Goal: Transaction & Acquisition: Book appointment/travel/reservation

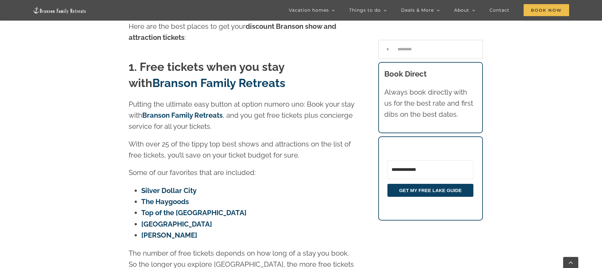
scroll to position [295, 0]
click at [175, 111] on link "Branson Family Retreats" at bounding box center [182, 115] width 81 height 8
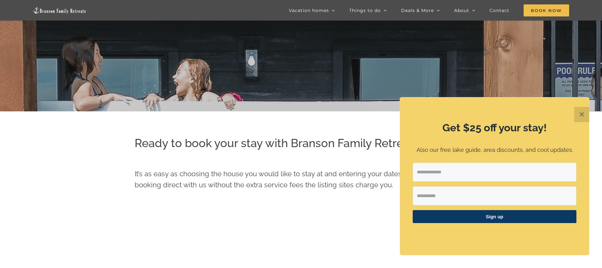
scroll to position [34, 0]
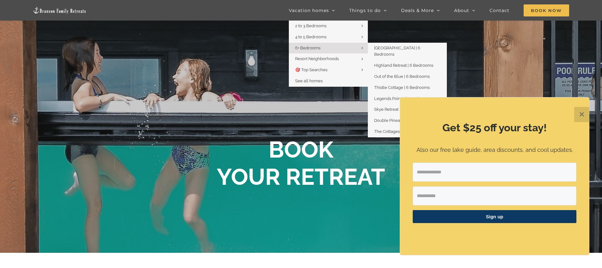
click at [313, 48] on span "6+ Bedrooms" at bounding box center [307, 48] width 25 height 5
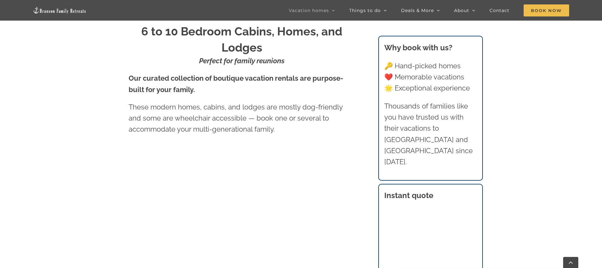
scroll to position [453, 0]
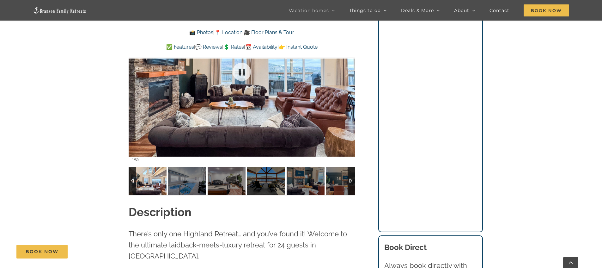
scroll to position [512, 0]
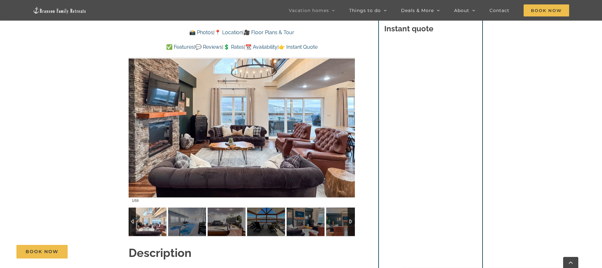
click at [352, 224] on div at bounding box center [351, 221] width 7 height 28
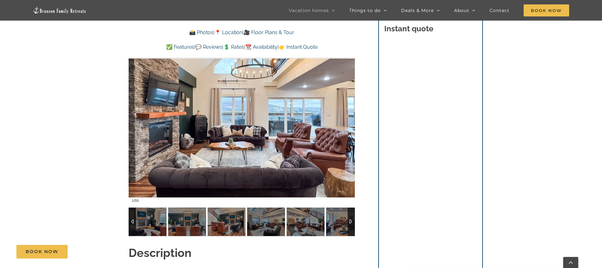
click at [352, 224] on div at bounding box center [351, 221] width 7 height 28
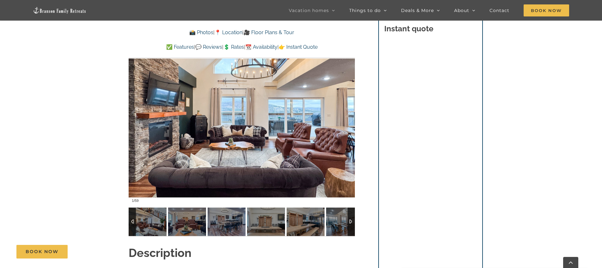
click at [352, 224] on div at bounding box center [351, 221] width 7 height 28
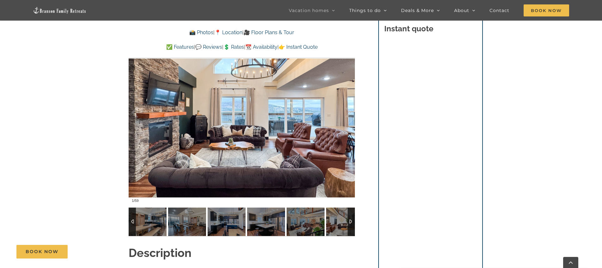
click at [352, 224] on div at bounding box center [351, 221] width 7 height 28
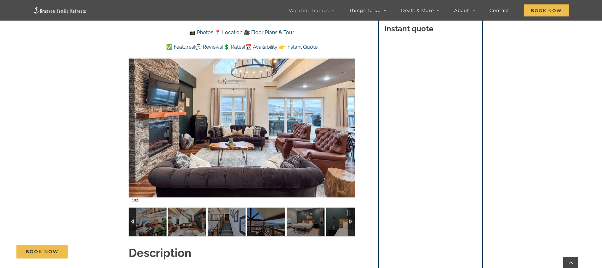
click at [352, 224] on div at bounding box center [351, 221] width 7 height 28
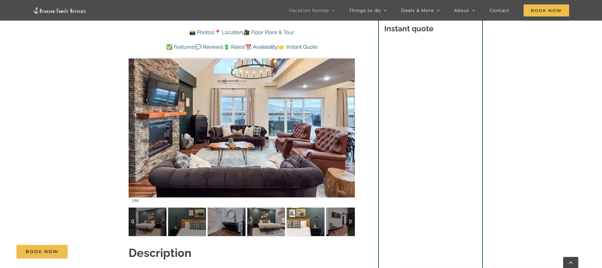
click at [300, 224] on img at bounding box center [306, 221] width 38 height 28
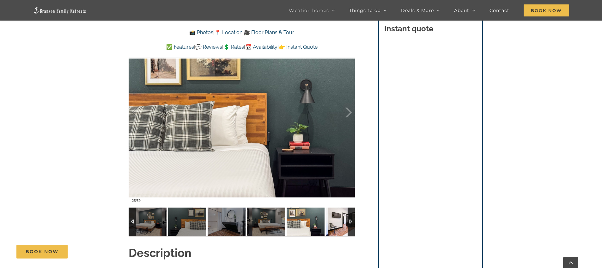
click at [337, 221] on img at bounding box center [345, 221] width 38 height 28
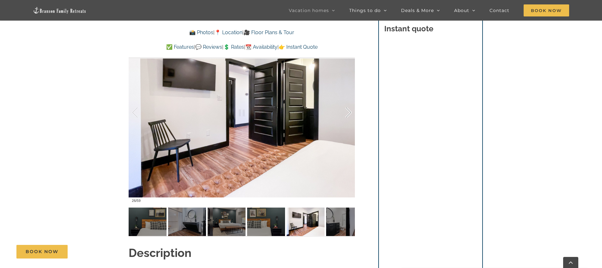
click at [350, 111] on div at bounding box center [342, 112] width 20 height 39
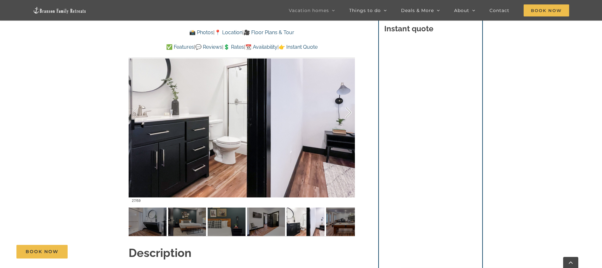
click at [350, 111] on div at bounding box center [342, 112] width 20 height 39
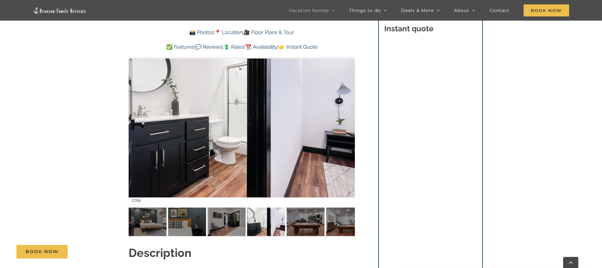
click at [350, 111] on div at bounding box center [342, 112] width 20 height 39
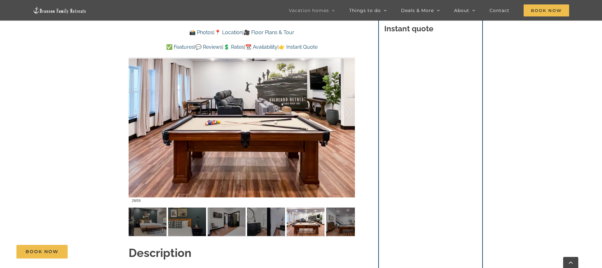
click at [350, 111] on div at bounding box center [342, 112] width 20 height 39
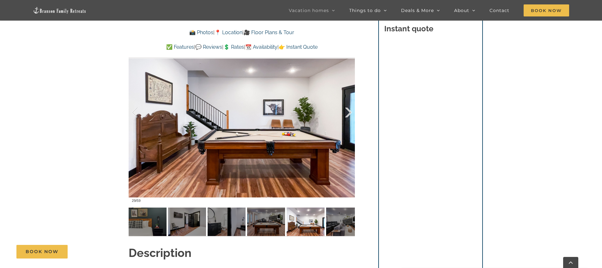
click at [350, 111] on div at bounding box center [342, 112] width 20 height 39
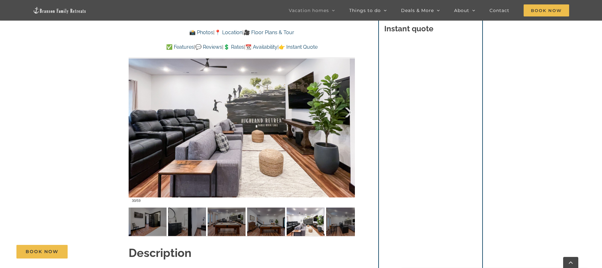
click at [350, 111] on div at bounding box center [342, 112] width 20 height 39
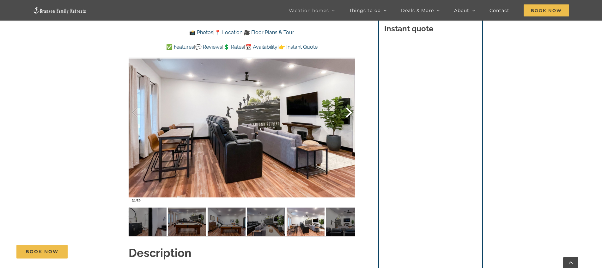
click at [350, 111] on div at bounding box center [342, 112] width 20 height 39
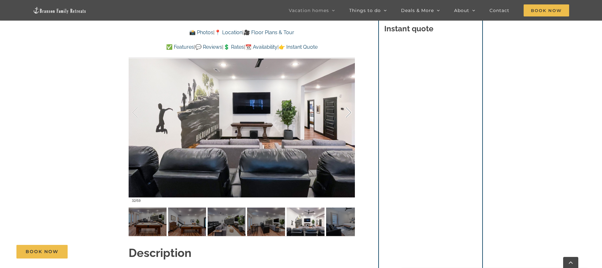
click at [350, 111] on div at bounding box center [342, 112] width 20 height 39
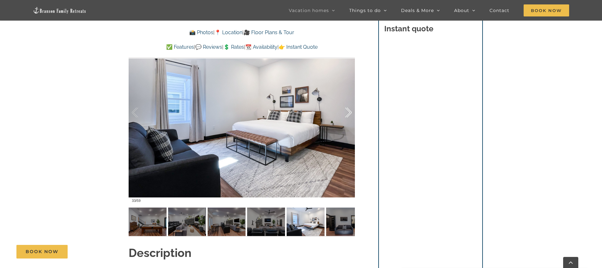
click at [350, 111] on div at bounding box center [342, 112] width 20 height 39
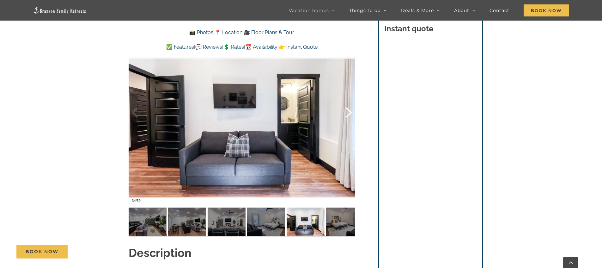
click at [350, 111] on div at bounding box center [342, 112] width 20 height 39
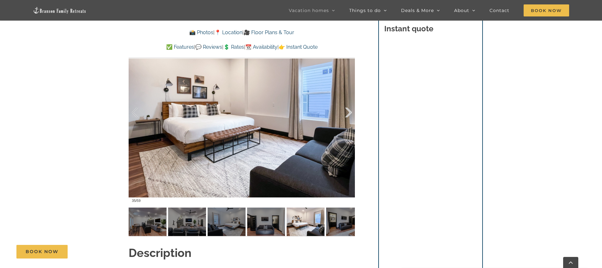
click at [350, 111] on div at bounding box center [342, 112] width 20 height 39
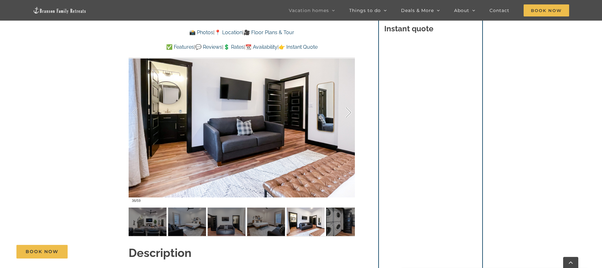
click at [350, 111] on div at bounding box center [342, 112] width 20 height 39
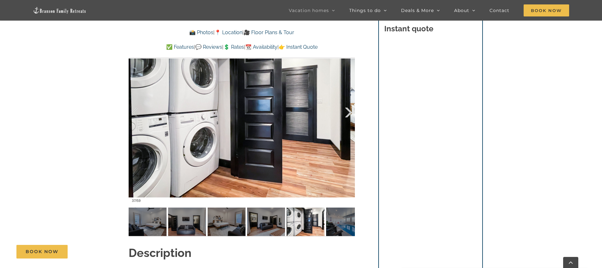
click at [350, 111] on div at bounding box center [342, 112] width 20 height 39
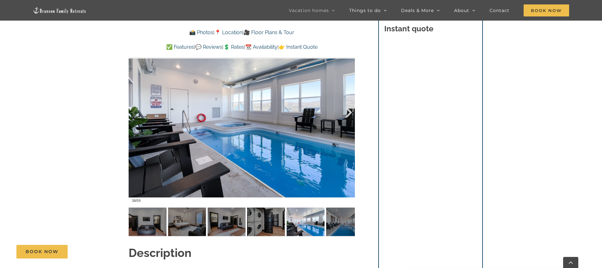
click at [350, 111] on div at bounding box center [342, 112] width 20 height 39
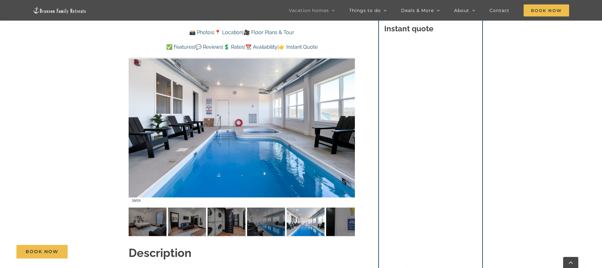
click at [350, 111] on div at bounding box center [342, 112] width 20 height 39
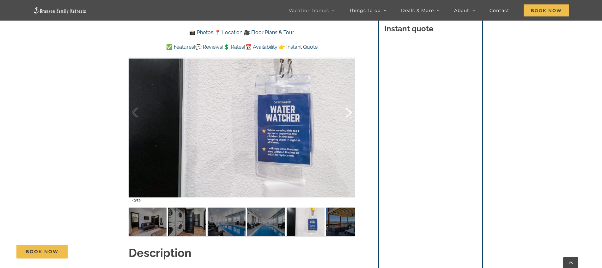
click at [350, 111] on div at bounding box center [342, 112] width 20 height 39
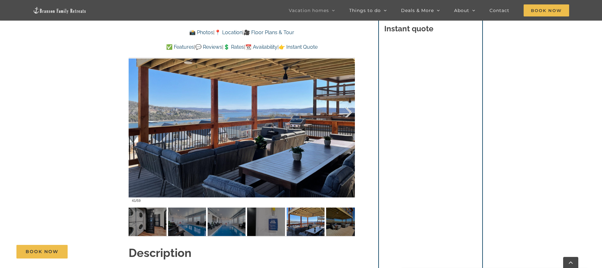
click at [350, 111] on div at bounding box center [342, 112] width 20 height 39
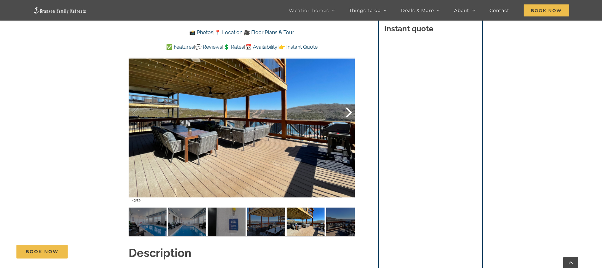
click at [350, 111] on div at bounding box center [342, 112] width 20 height 39
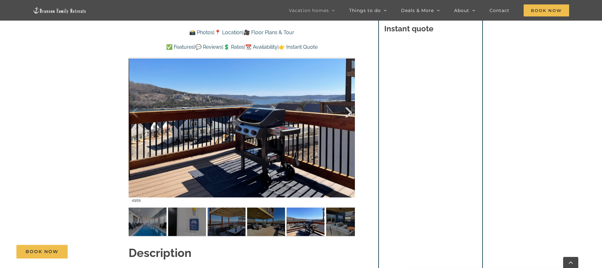
click at [350, 111] on div at bounding box center [342, 112] width 20 height 39
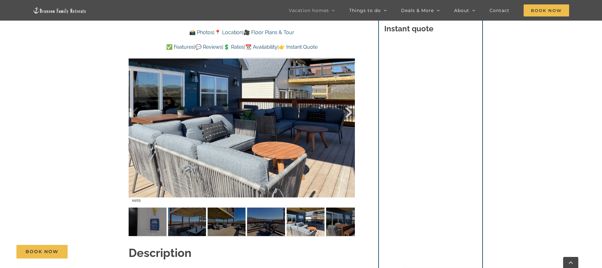
click at [350, 111] on div at bounding box center [342, 112] width 20 height 39
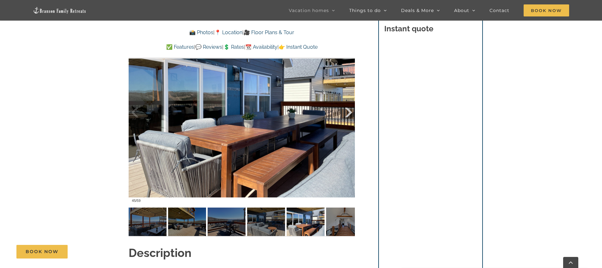
click at [350, 111] on div at bounding box center [342, 112] width 20 height 39
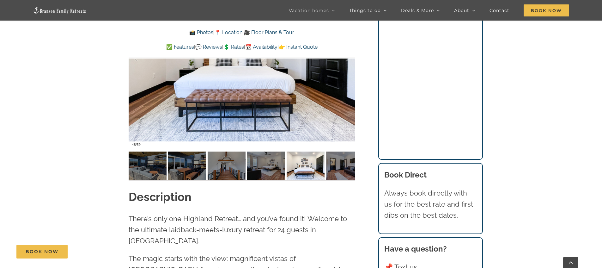
scroll to position [535, 0]
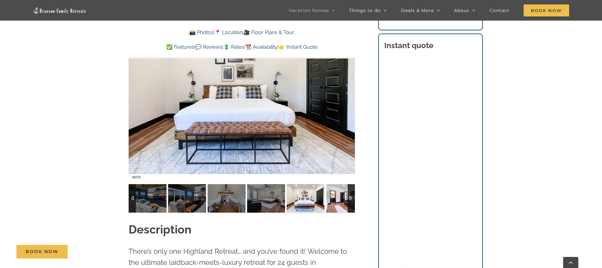
click at [337, 203] on img at bounding box center [345, 198] width 38 height 28
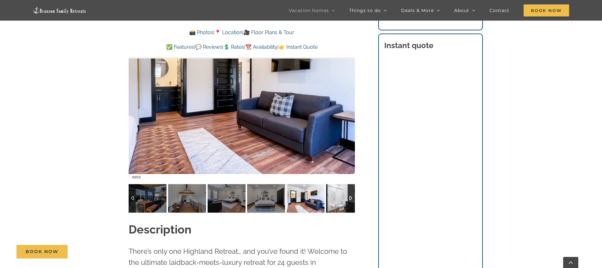
click at [337, 203] on img at bounding box center [345, 198] width 38 height 28
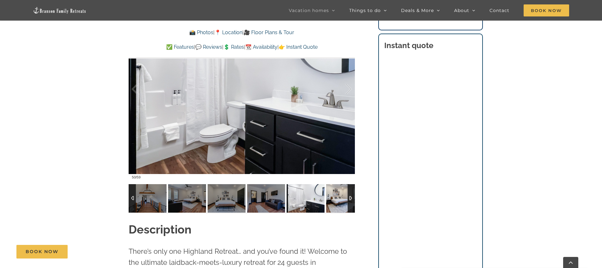
click at [337, 203] on img at bounding box center [345, 198] width 38 height 28
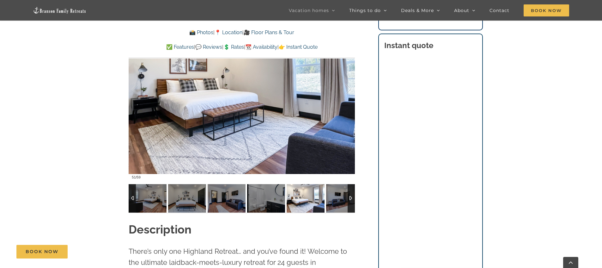
click at [337, 203] on img at bounding box center [345, 198] width 38 height 28
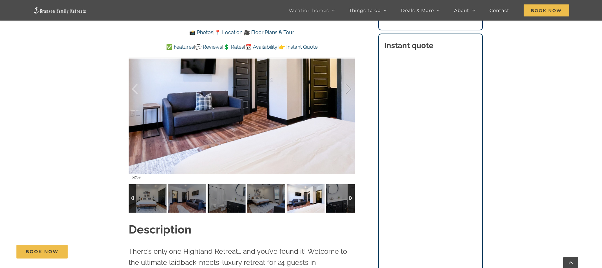
click at [337, 203] on img at bounding box center [345, 198] width 38 height 28
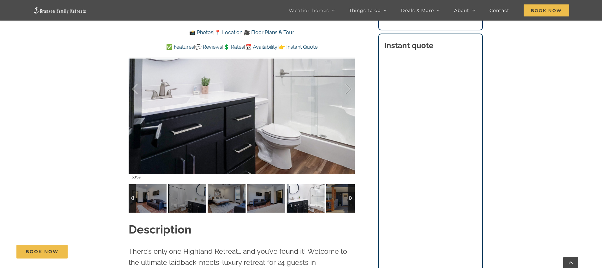
click at [325, 203] on img at bounding box center [306, 198] width 38 height 28
click at [337, 203] on img at bounding box center [345, 198] width 38 height 28
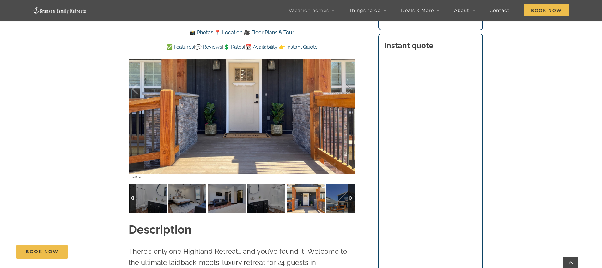
click at [325, 203] on img at bounding box center [306, 198] width 38 height 28
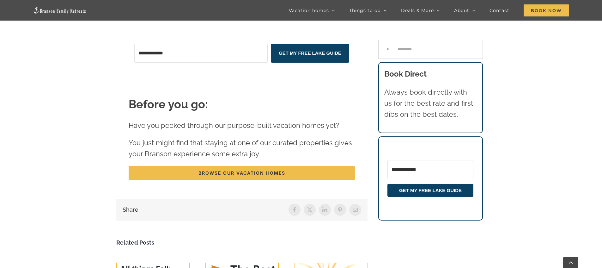
scroll to position [1698, 0]
